Goal: Transaction & Acquisition: Purchase product/service

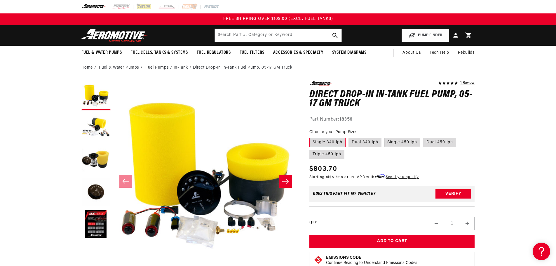
click at [413, 142] on label "Single 450 lph" at bounding box center [402, 142] width 36 height 9
click at [384, 137] on input "Single 450 lph" at bounding box center [384, 136] width 0 height 0
radio input "true"
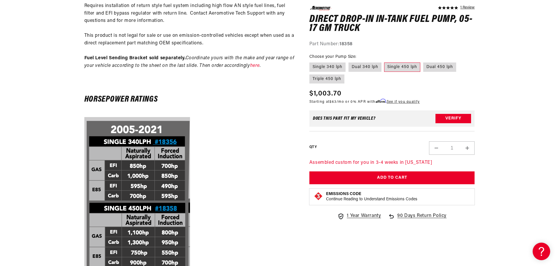
scroll to position [408, 0]
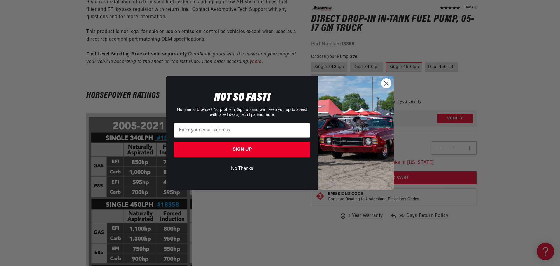
click at [382, 85] on circle "Close dialog" at bounding box center [386, 83] width 10 height 10
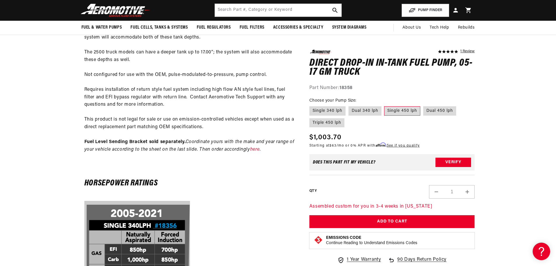
scroll to position [87, 0]
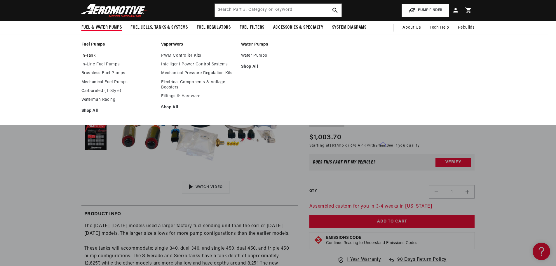
click at [90, 54] on link "In-Tank" at bounding box center [118, 55] width 74 height 5
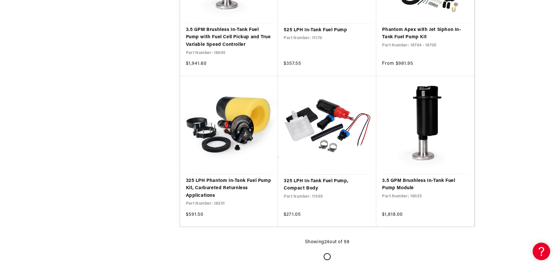
scroll to position [1137, 0]
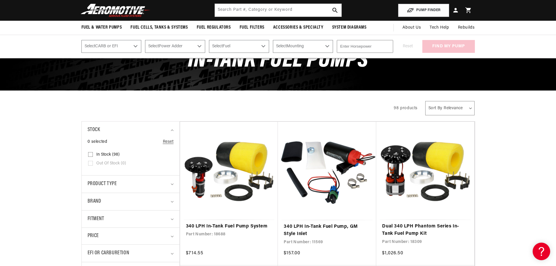
scroll to position [58, 0]
